Goal: Task Accomplishment & Management: Use online tool/utility

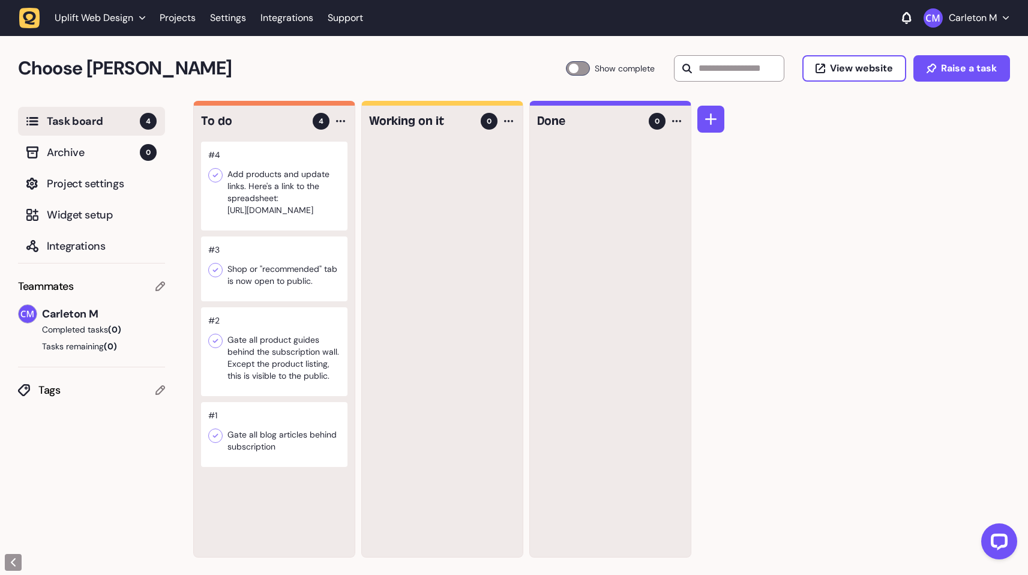
click at [213, 438] on icon at bounding box center [215, 436] width 5 height 4
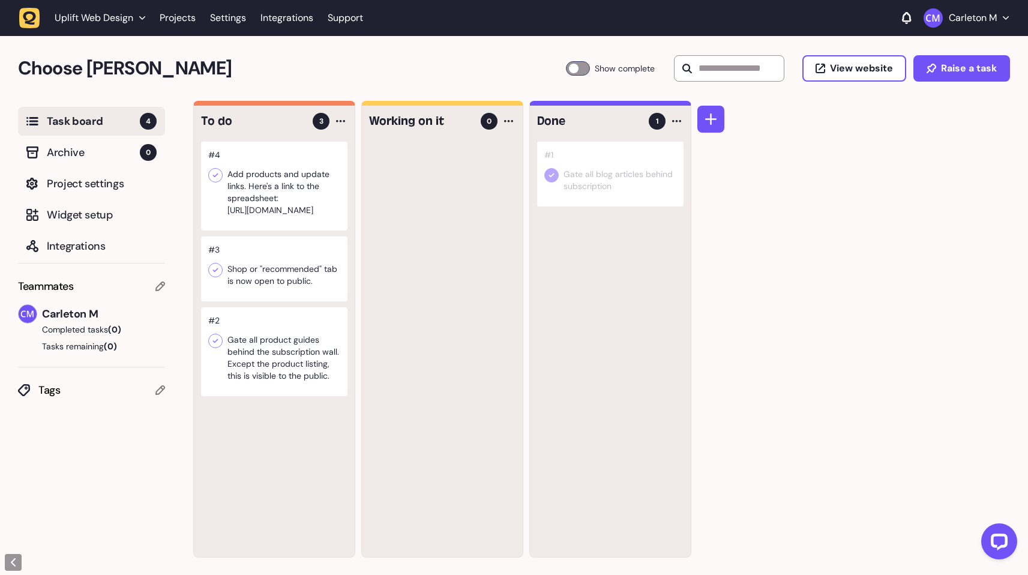
drag, startPoint x: 260, startPoint y: 451, endPoint x: 785, endPoint y: 11, distance: 684.7
click at [219, 347] on icon at bounding box center [216, 341] width 12 height 12
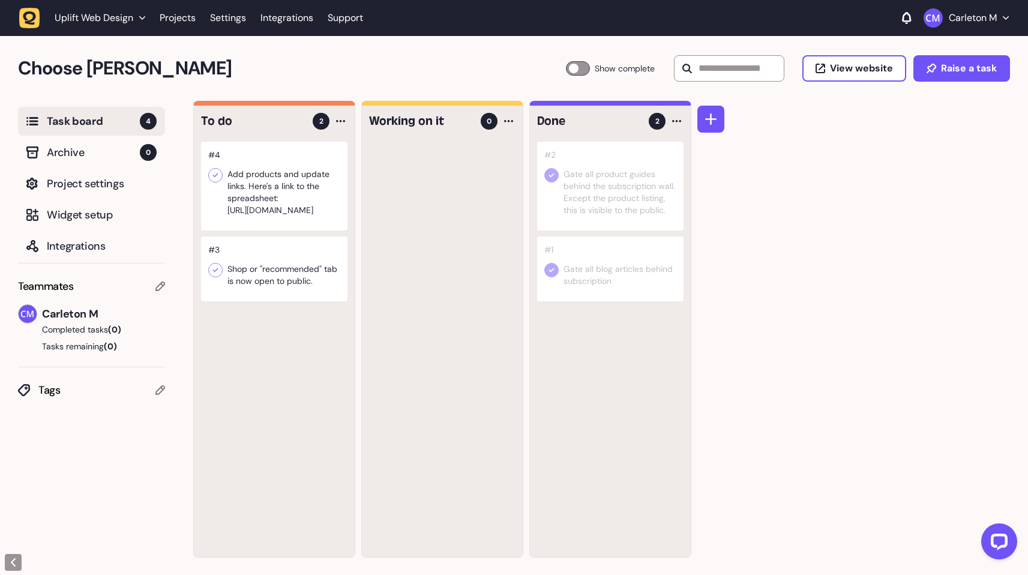
click at [222, 277] on div at bounding box center [215, 270] width 14 height 14
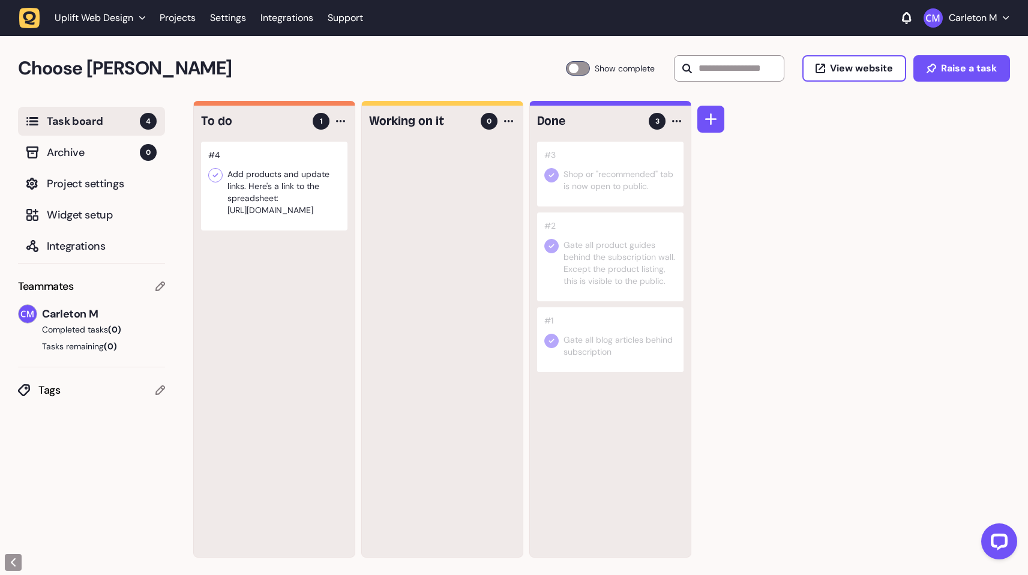
click at [745, 187] on div "To do 1 #4 Add products and update links. Here's a link to the spreadsheet: htt…" at bounding box center [610, 338] width 835 height 475
click at [857, 195] on div "To do 1 #4 Add products and update links. Here's a link to the spreadsheet: htt…" at bounding box center [610, 338] width 835 height 475
click at [74, 251] on span "Integrations" at bounding box center [102, 246] width 110 height 17
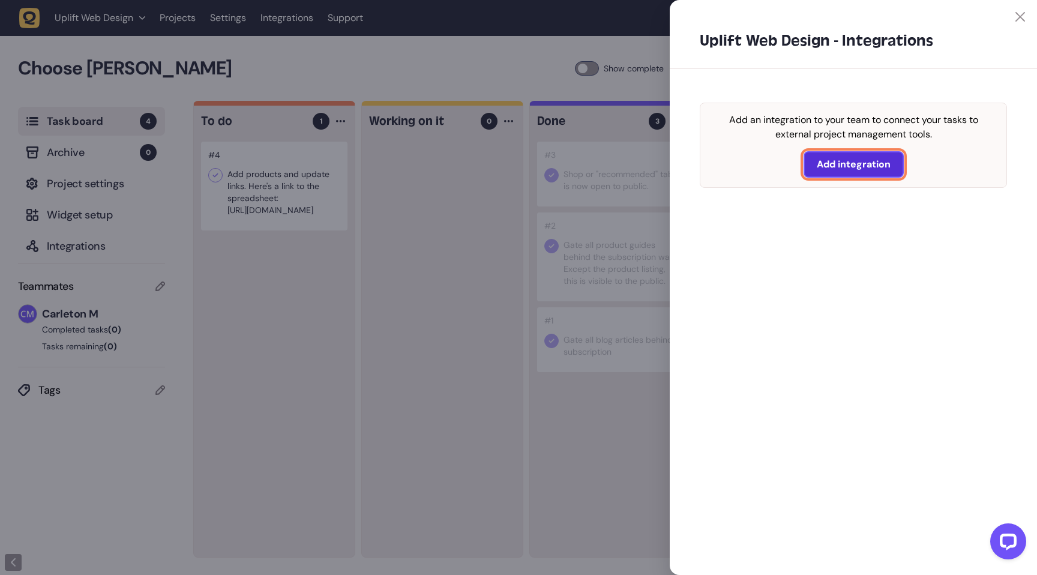
click at [878, 165] on span "Add integration" at bounding box center [854, 165] width 74 height 10
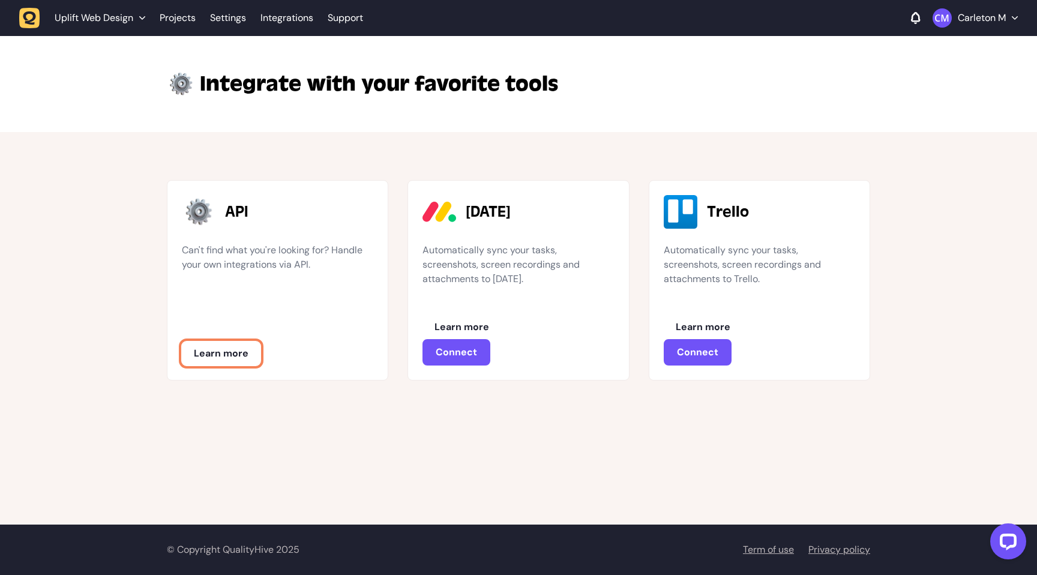
click at [222, 352] on span "Learn more" at bounding box center [221, 354] width 55 height 10
click at [699, 329] on span "Learn more" at bounding box center [703, 327] width 55 height 10
click at [651, 136] on div "API Can't find what you're looking for? Handle your own integrations via API. L…" at bounding box center [518, 273] width 1037 height 282
click at [18, 14] on header "Uplift Web Design Projects Settings Integrations Support Carleton M" at bounding box center [518, 18] width 1037 height 36
click at [98, 19] on span "Uplift Web Design" at bounding box center [94, 18] width 79 height 12
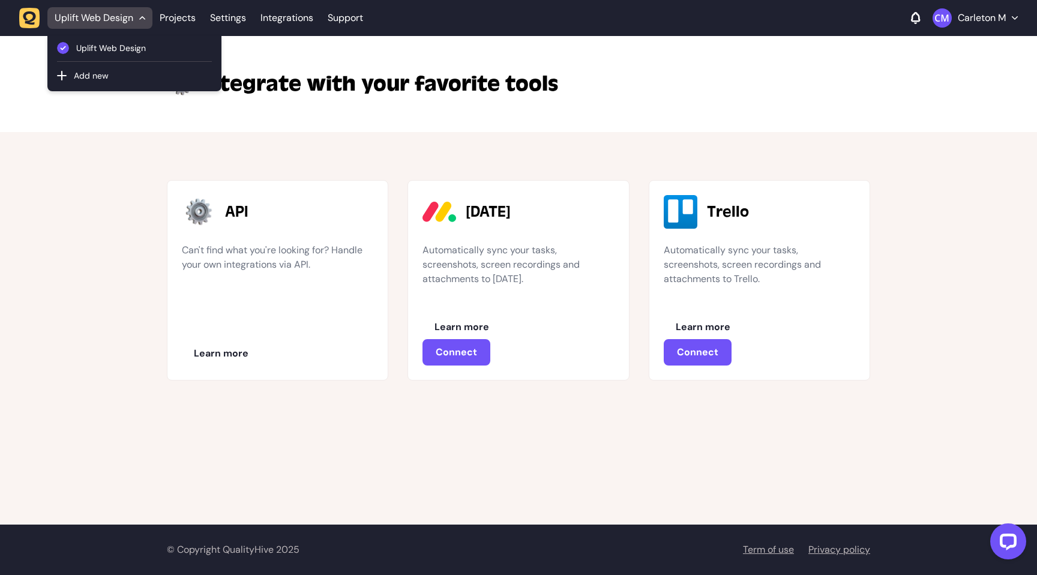
click at [71, 185] on div "API Can't find what you're looking for? Handle your own integrations via API. L…" at bounding box center [518, 273] width 1037 height 282
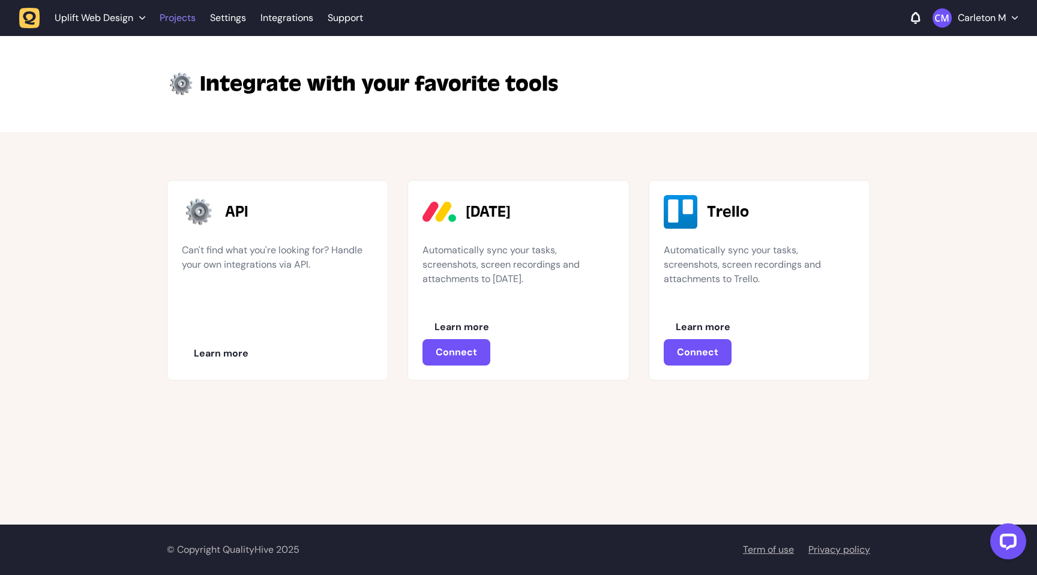
click at [168, 15] on link "Projects" at bounding box center [178, 18] width 36 height 22
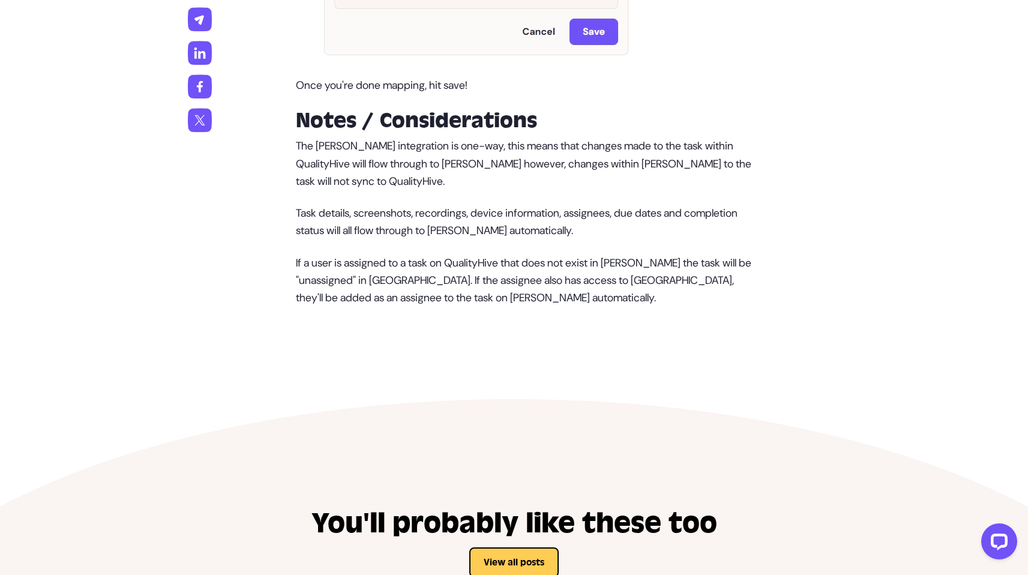
scroll to position [2378, 0]
